Goal: Task Accomplishment & Management: Use online tool/utility

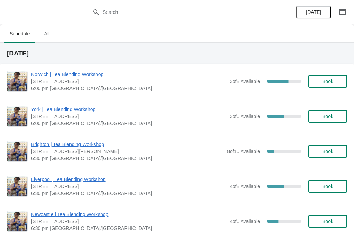
click at [188, 87] on span "6:00 pm [GEOGRAPHIC_DATA]/[GEOGRAPHIC_DATA]" at bounding box center [129, 88] width 196 height 7
click at [250, 81] on span "3 of 8 Available" at bounding box center [245, 82] width 30 height 6
click at [280, 82] on div "62.5 %" at bounding box center [278, 81] width 22 height 3
click at [100, 76] on span "Norwich | Tea Blending Workshop" at bounding box center [129, 74] width 196 height 7
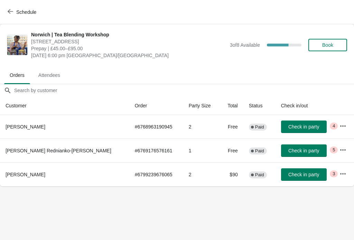
click at [289, 173] on span "Check in party" at bounding box center [304, 175] width 31 height 6
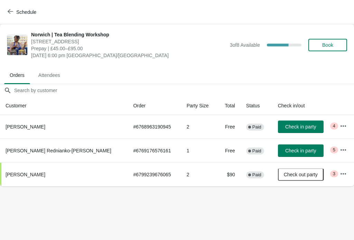
click at [340, 175] on icon "button" at bounding box center [343, 173] width 7 height 7
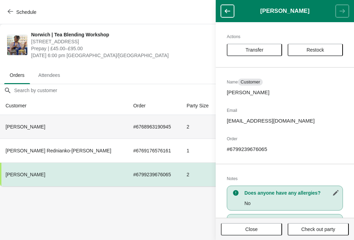
click at [128, 128] on td "# 6768963190945" at bounding box center [154, 127] width 53 height 24
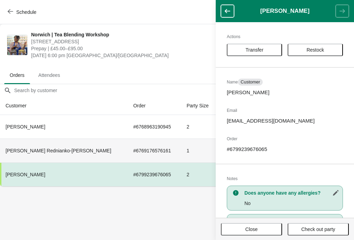
click at [131, 155] on td "# 6769176576161" at bounding box center [154, 150] width 53 height 24
click at [232, 8] on button "button" at bounding box center [227, 11] width 13 height 12
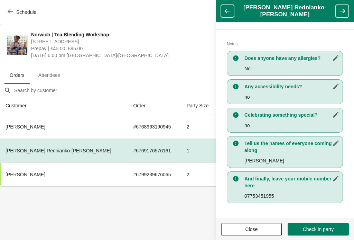
click at [328, 234] on button "Check in party" at bounding box center [318, 229] width 61 height 12
click at [128, 129] on td "# 6768963190945" at bounding box center [154, 127] width 53 height 24
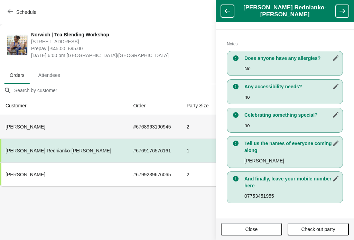
click at [232, 12] on button "button" at bounding box center [227, 11] width 13 height 12
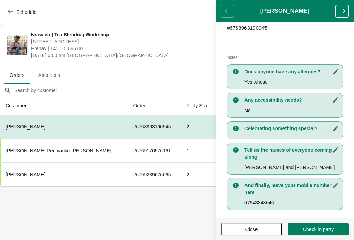
scroll to position [128, 0]
click at [181, 144] on td "1" at bounding box center [199, 150] width 36 height 24
click at [135, 150] on td "# 6769176576161" at bounding box center [154, 150] width 53 height 24
click at [128, 145] on td "# 6769176576161" at bounding box center [154, 150] width 53 height 24
click at [181, 130] on td "2" at bounding box center [199, 127] width 36 height 24
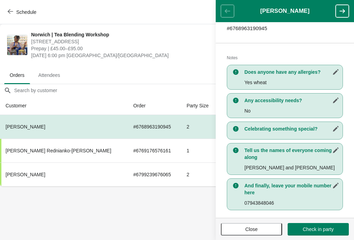
click at [149, 226] on body "Schedule [GEOGRAPHIC_DATA] | Tea Blending Workshop 9 Back Of The Inns, [GEOGRAP…" at bounding box center [177, 120] width 354 height 240
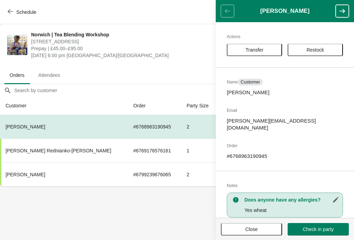
scroll to position [0, 0]
click at [338, 228] on span "Check in party" at bounding box center [318, 229] width 50 height 6
click at [3, 184] on th "[PERSON_NAME]" at bounding box center [64, 174] width 128 height 24
click at [2, 113] on th "Customer" at bounding box center [64, 106] width 128 height 18
